Goal: Task Accomplishment & Management: Complete application form

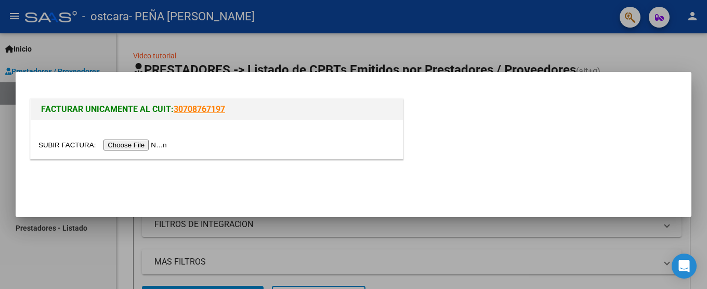
click at [169, 144] on input "file" at bounding box center [104, 144] width 132 height 11
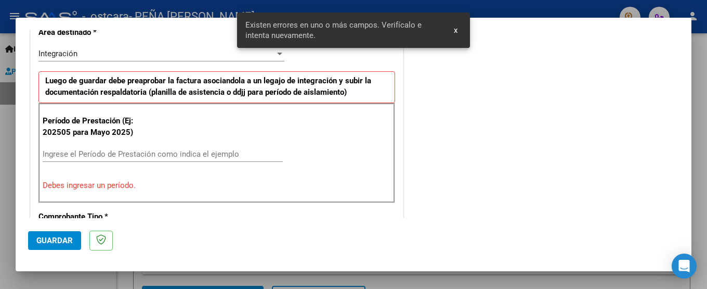
scroll to position [268, 0]
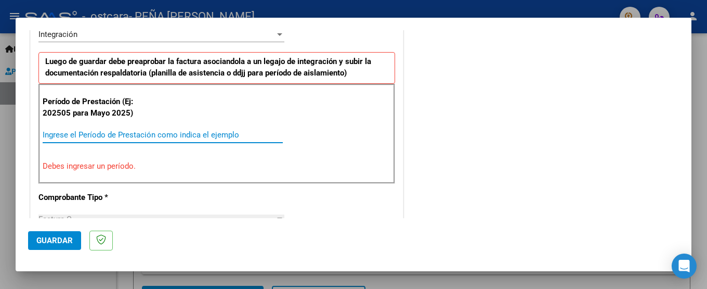
click at [65, 133] on input "Ingrese el Período de Prestación como indica el ejemplo" at bounding box center [163, 134] width 240 height 9
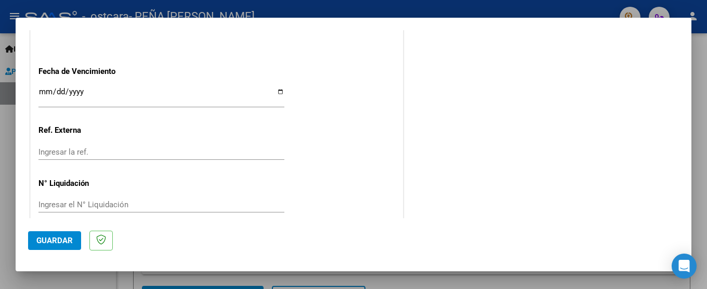
scroll to position [714, 0]
type input "202508"
click at [57, 237] on span "Guardar" at bounding box center [54, 240] width 36 height 9
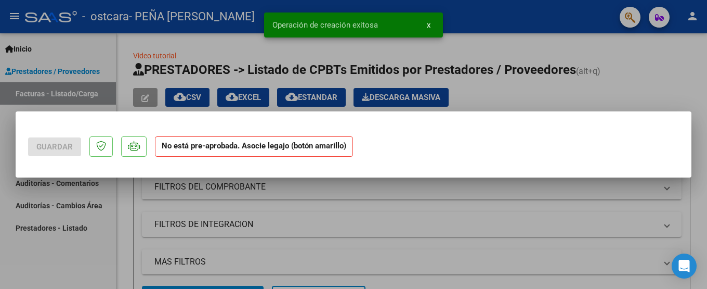
scroll to position [0, 0]
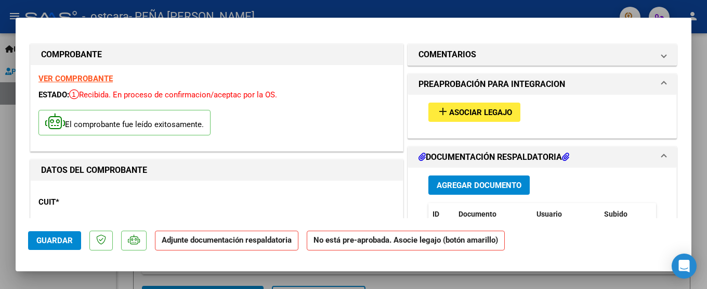
click at [468, 109] on span "Asociar Legajo" at bounding box center [480, 112] width 63 height 9
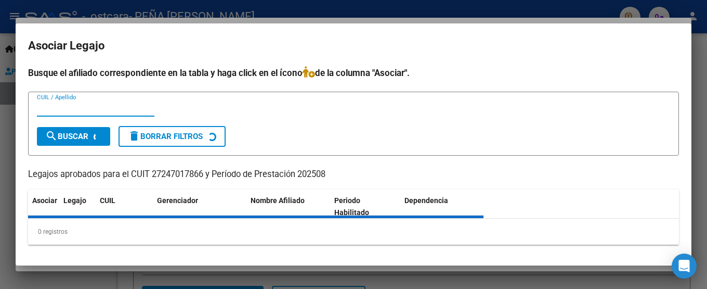
click at [535, 61] on mat-dialog-container "Asociar Legajo Busque el afiliado correspondiente en la tabla y haga click en e…" at bounding box center [354, 144] width 676 height 242
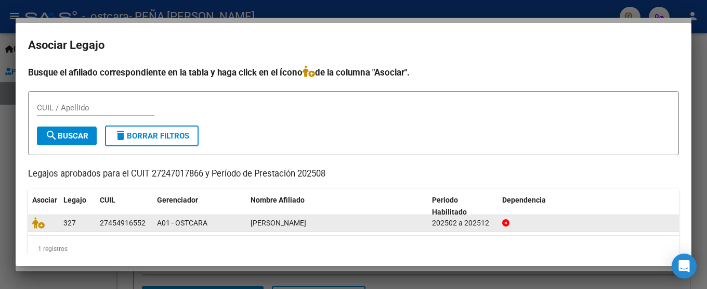
scroll to position [17, 0]
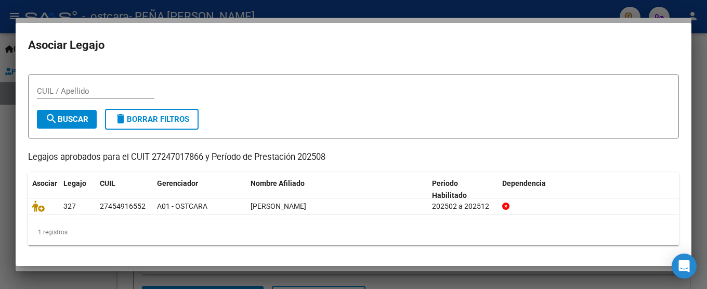
click at [700, 61] on div at bounding box center [353, 144] width 707 height 289
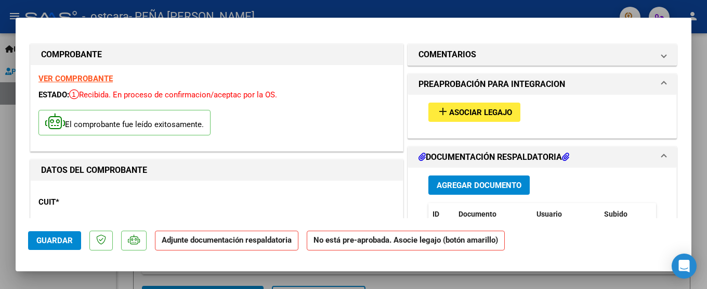
click at [481, 182] on span "Agregar Documento" at bounding box center [479, 184] width 85 height 9
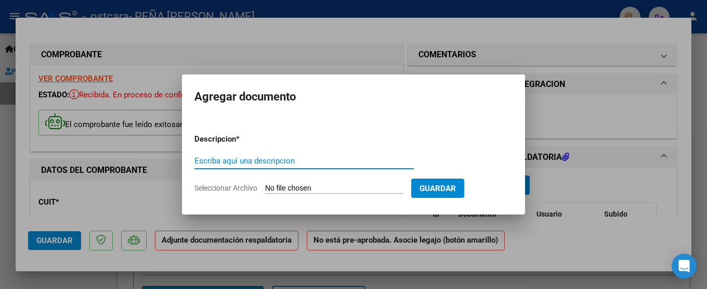
click at [195, 160] on input "Escriba aquí una descripcion" at bounding box center [303, 160] width 219 height 9
type input "Asistencia"
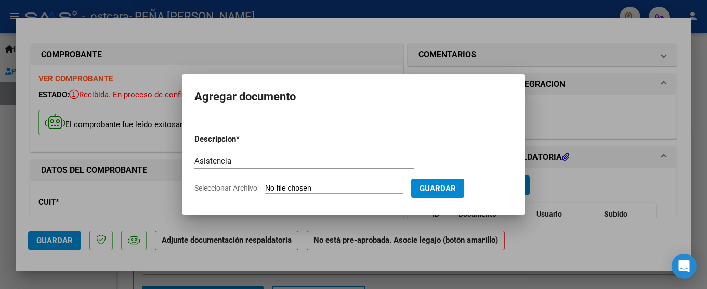
click at [323, 185] on input "Seleccionar Archivo" at bounding box center [334, 189] width 138 height 10
type input "C:\fakepath\planilla asistencia agosto ostcara.pdf"
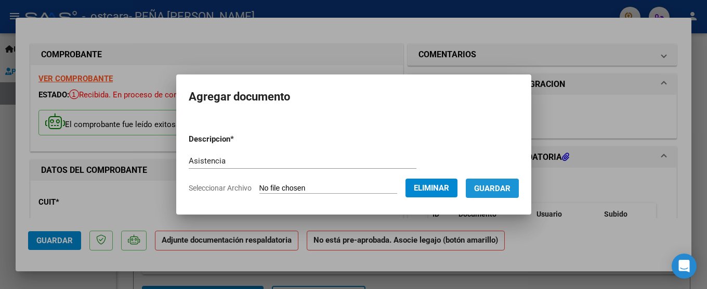
click at [482, 182] on button "Guardar" at bounding box center [492, 187] width 53 height 19
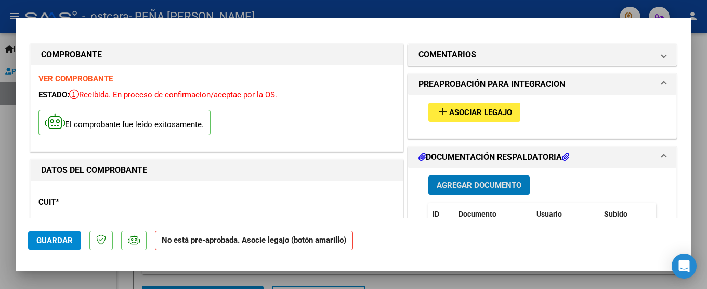
click at [463, 184] on span "Agregar Documento" at bounding box center [479, 184] width 85 height 9
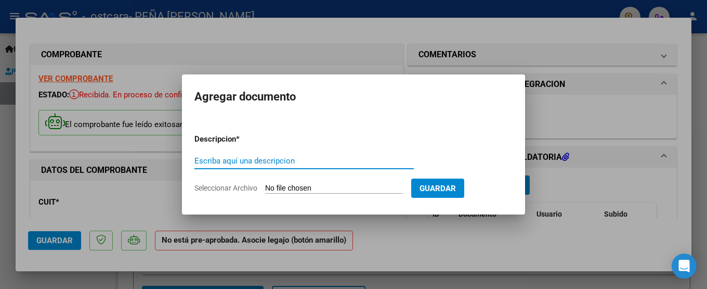
click at [217, 161] on input "Escriba aquí una descripcion" at bounding box center [303, 160] width 219 height 9
type input "autorización 2025"
click at [307, 187] on input "Seleccionar Archivo" at bounding box center [334, 189] width 138 height 10
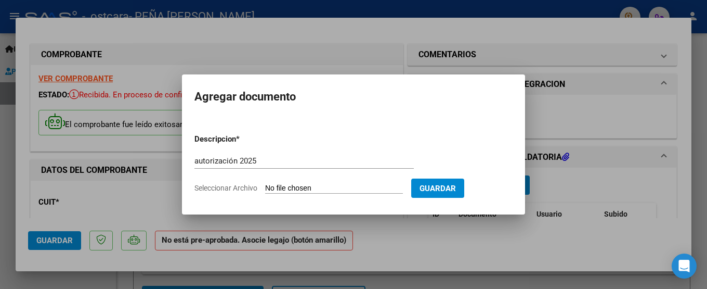
click at [277, 188] on input "Seleccionar Archivo" at bounding box center [334, 189] width 138 height 10
type input "C:\fakepath\Autorizacion 2025 Ostcara.pdf"
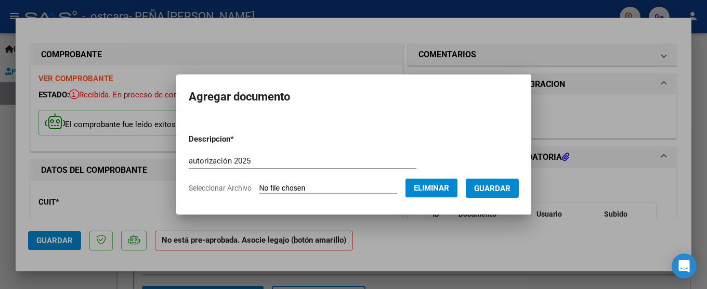
click at [505, 187] on span "Guardar" at bounding box center [492, 188] width 36 height 9
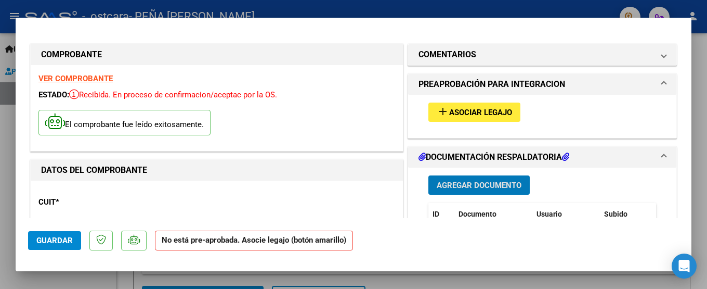
click at [455, 105] on button "add Asociar Legajo" at bounding box center [474, 111] width 92 height 19
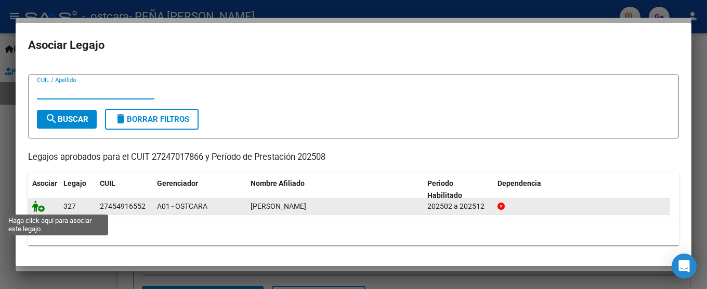
click at [41, 206] on icon at bounding box center [38, 205] width 12 height 11
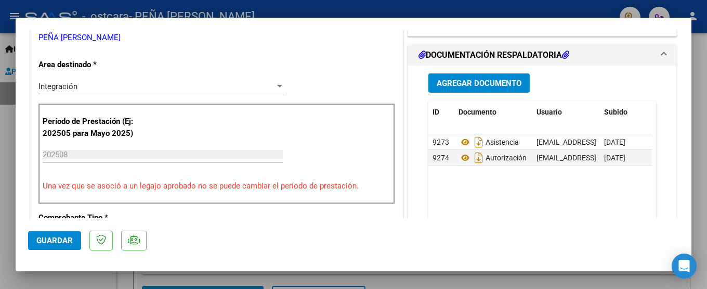
scroll to position [260, 0]
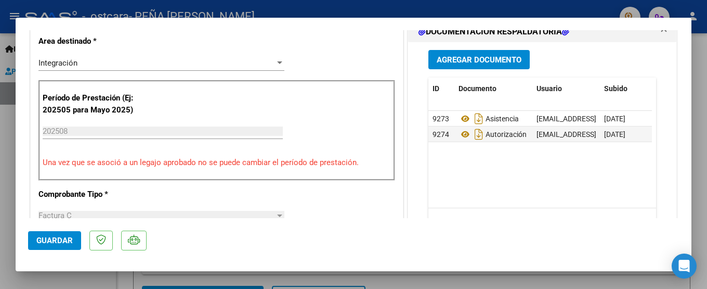
click at [49, 242] on span "Guardar" at bounding box center [54, 240] width 36 height 9
